Goal: Use online tool/utility: Use online tool/utility

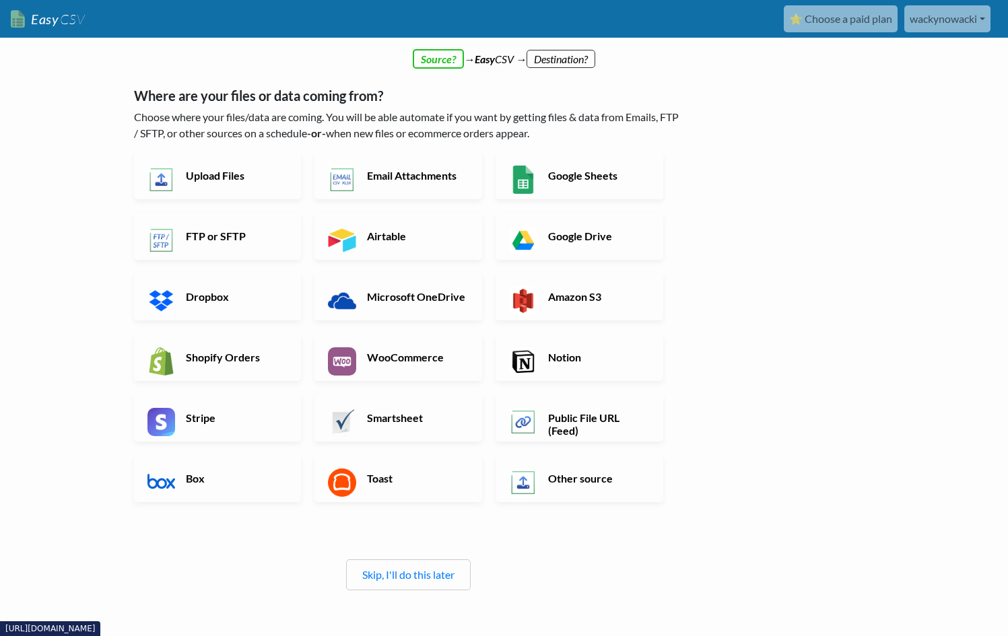
click at [941, 19] on link "wackynowacki" at bounding box center [947, 18] width 86 height 27
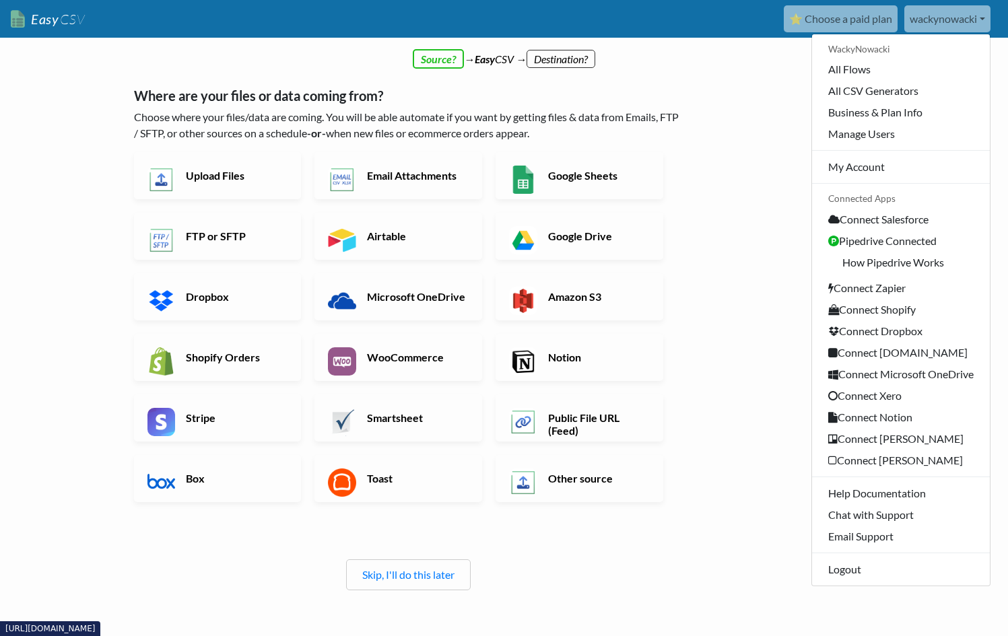
click at [941, 19] on link "wackynowacki" at bounding box center [947, 18] width 86 height 27
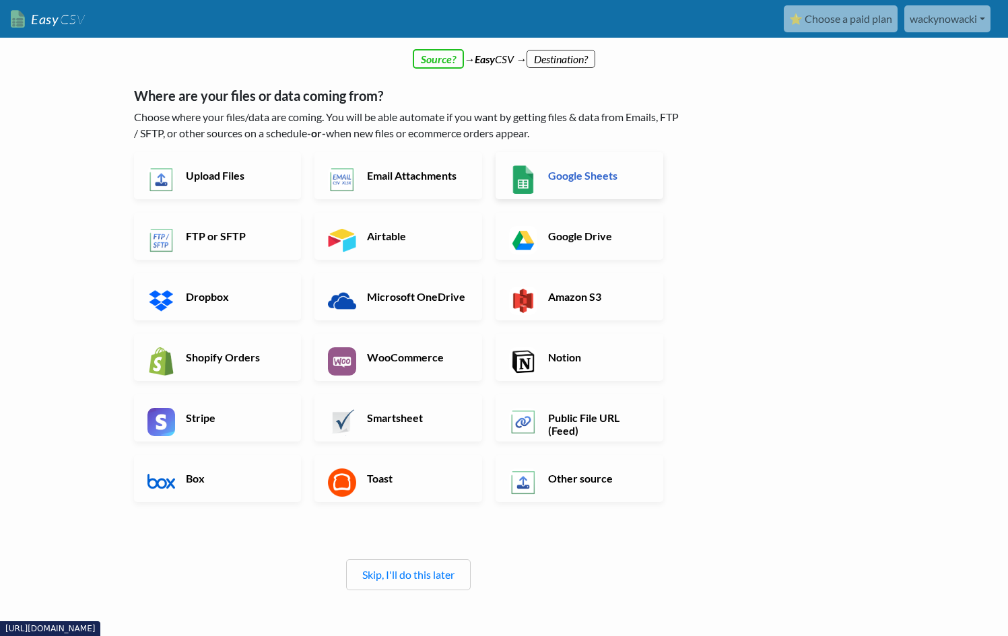
click at [575, 182] on link "Google Sheets" at bounding box center [580, 175] width 168 height 47
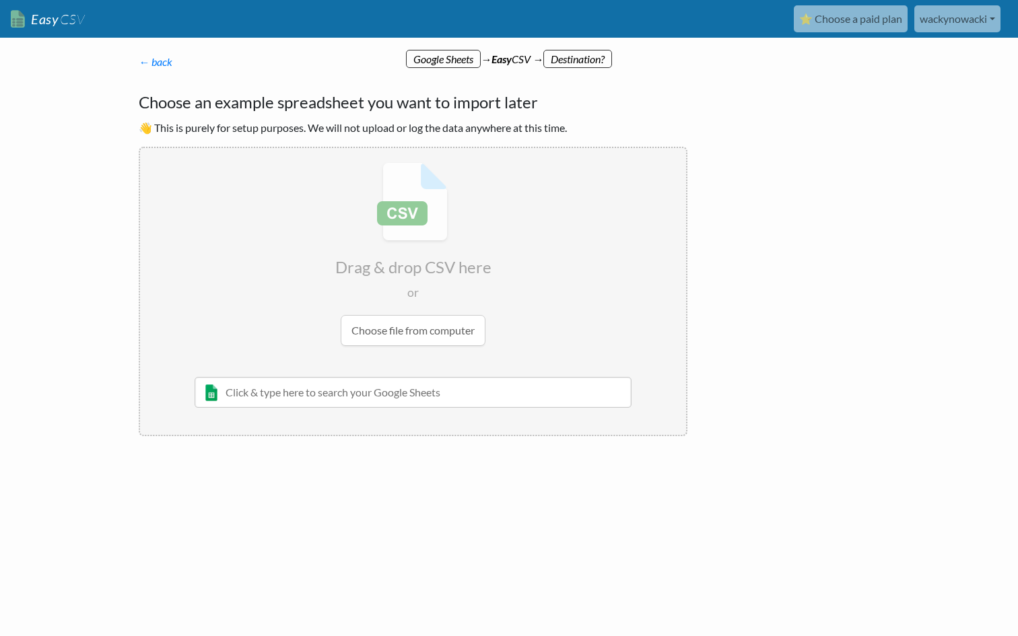
click at [420, 393] on input "text" at bounding box center [413, 392] width 437 height 31
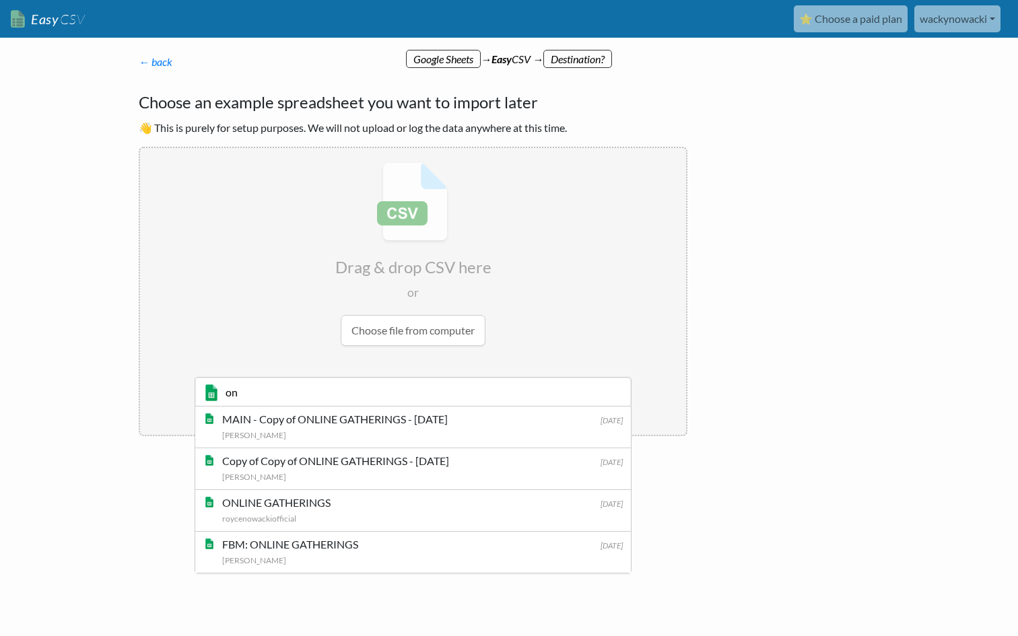
type input "o"
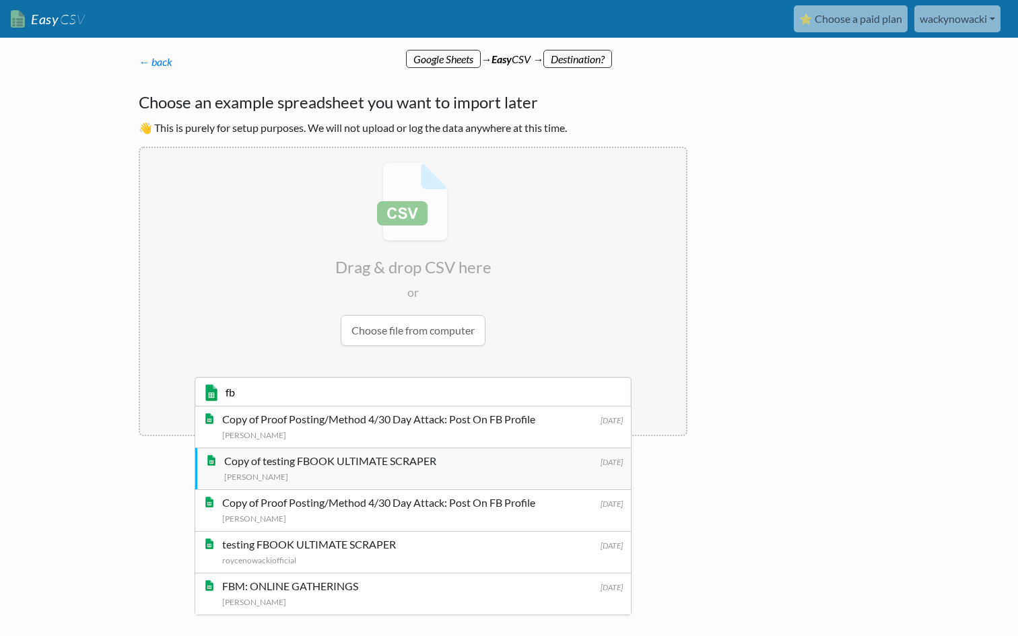
type input "fb"
click at [482, 459] on div "Copy of testing FBOOK ULTIMATE SCRAPER" at bounding box center [423, 461] width 399 height 16
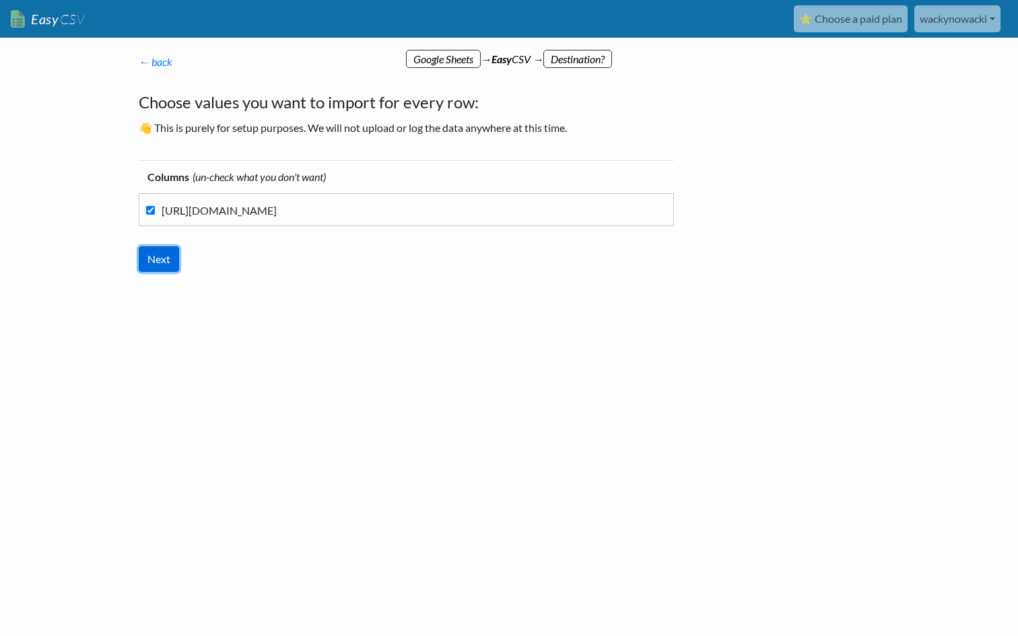
click at [176, 259] on input "Next" at bounding box center [159, 259] width 40 height 26
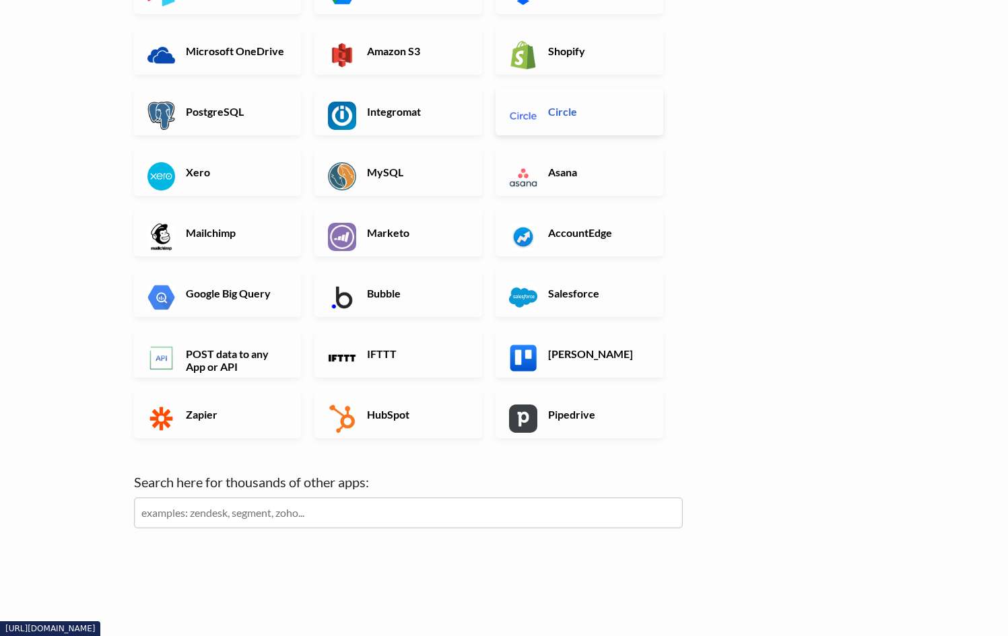
scroll to position [290, 0]
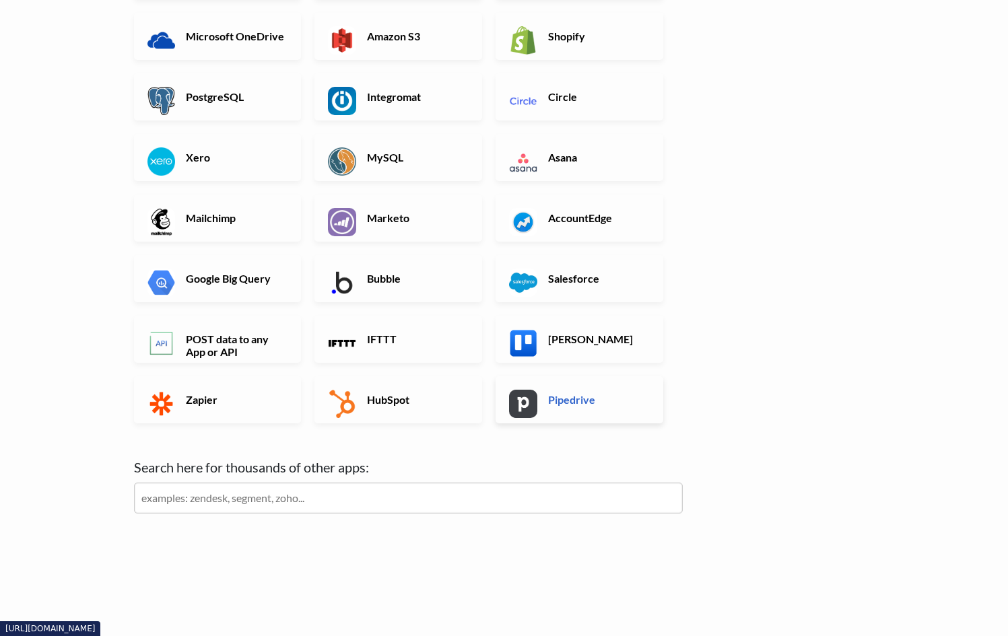
click at [609, 394] on h6 "Pipedrive" at bounding box center [598, 399] width 106 height 13
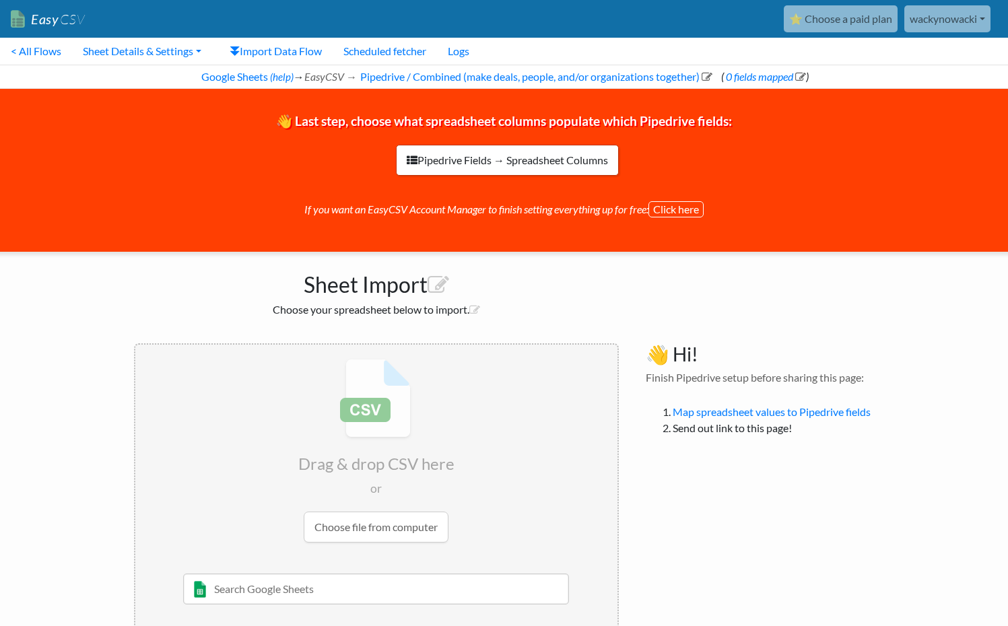
scroll to position [31, 0]
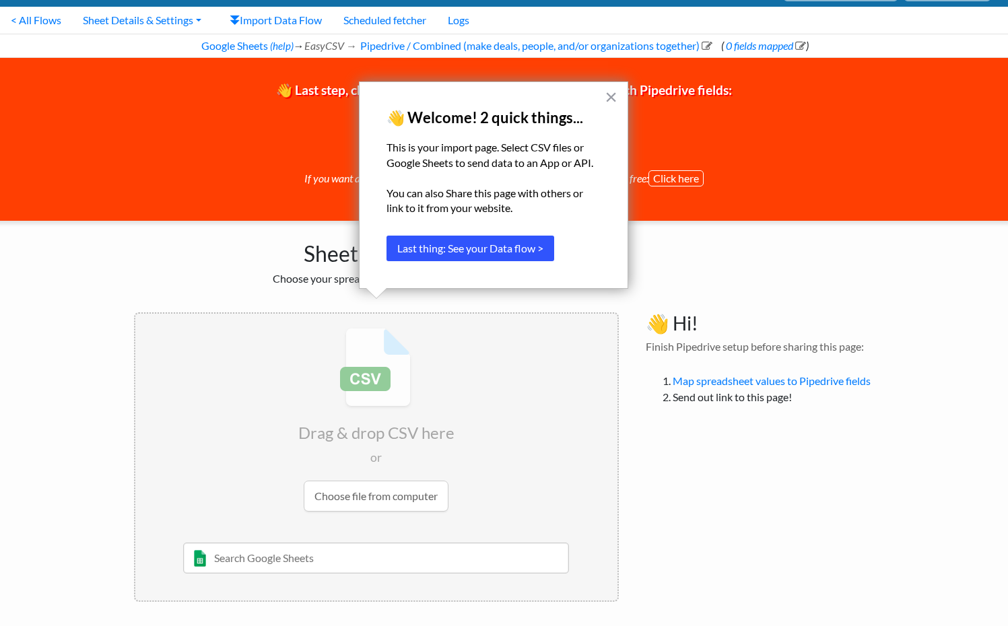
click at [533, 253] on button "Last thing: See your Data flow >" at bounding box center [471, 249] width 168 height 26
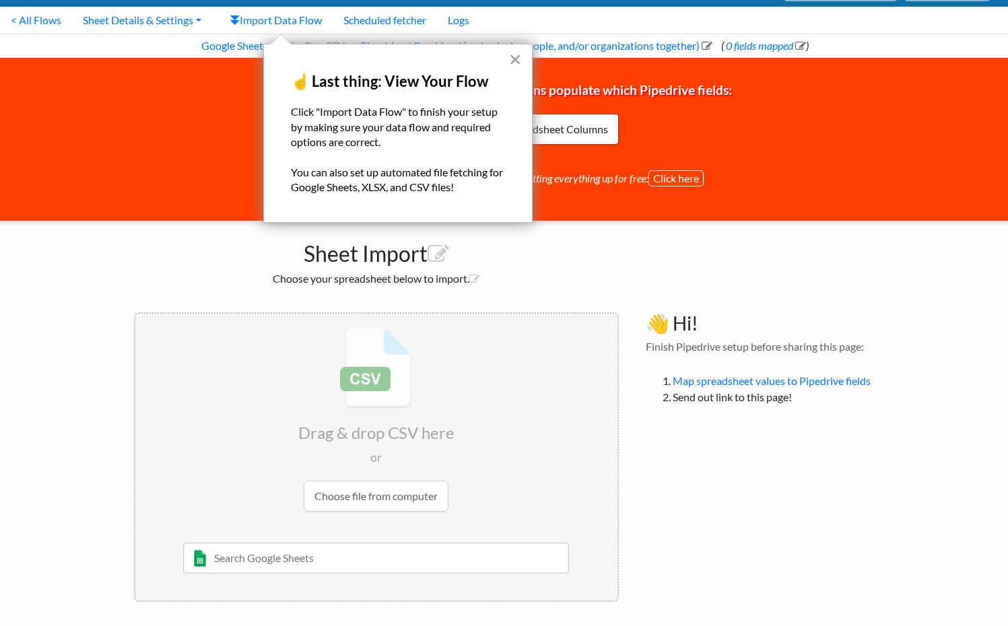
click at [512, 57] on button "×" at bounding box center [515, 59] width 13 height 22
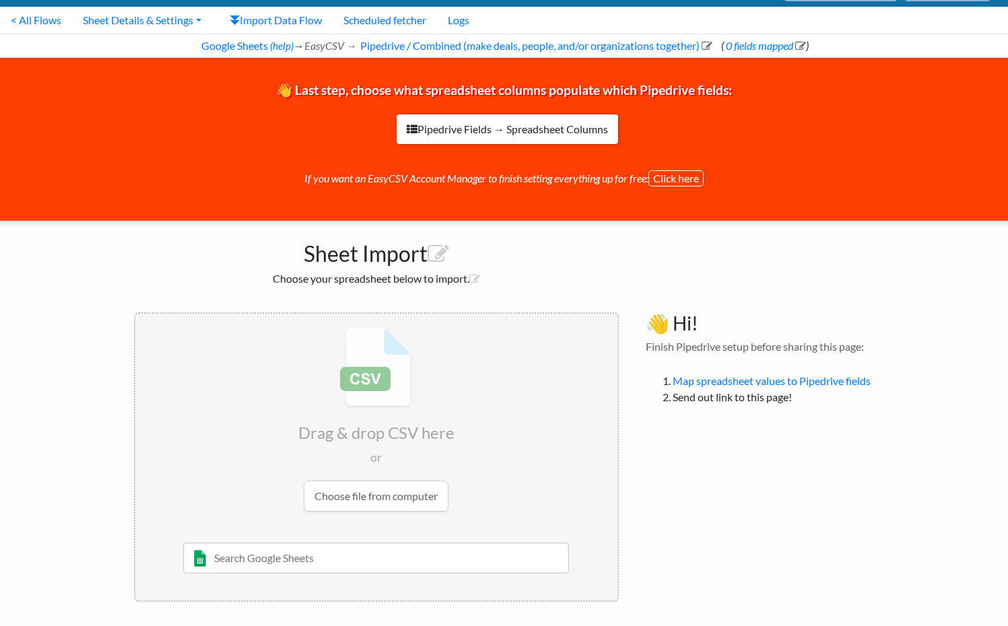
scroll to position [0, 0]
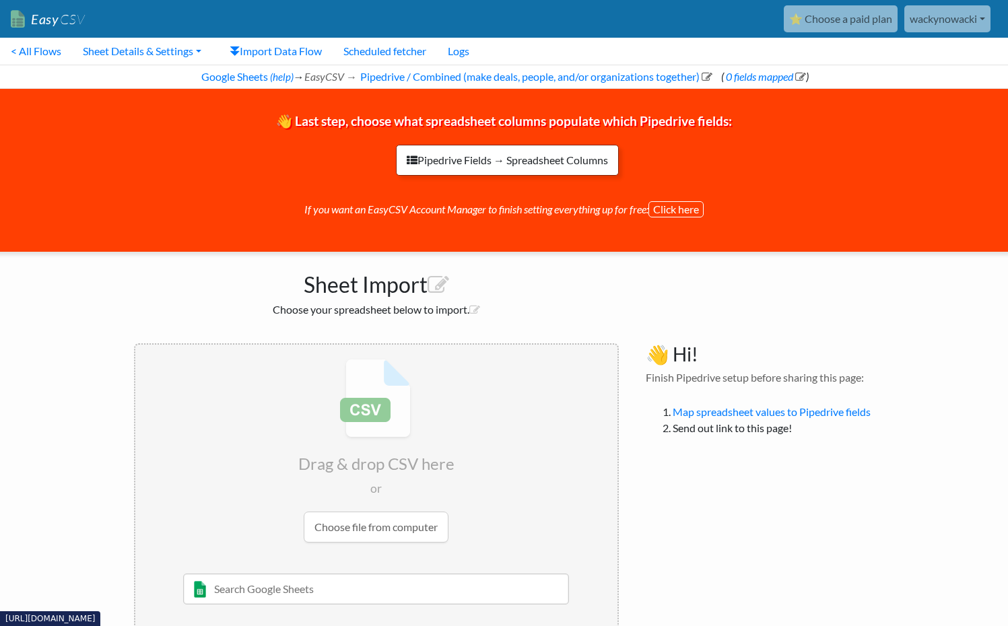
click at [488, 166] on link "Pipedrive Fields → Spreadsheet Columns" at bounding box center [507, 160] width 223 height 31
